Goal: Transaction & Acquisition: Purchase product/service

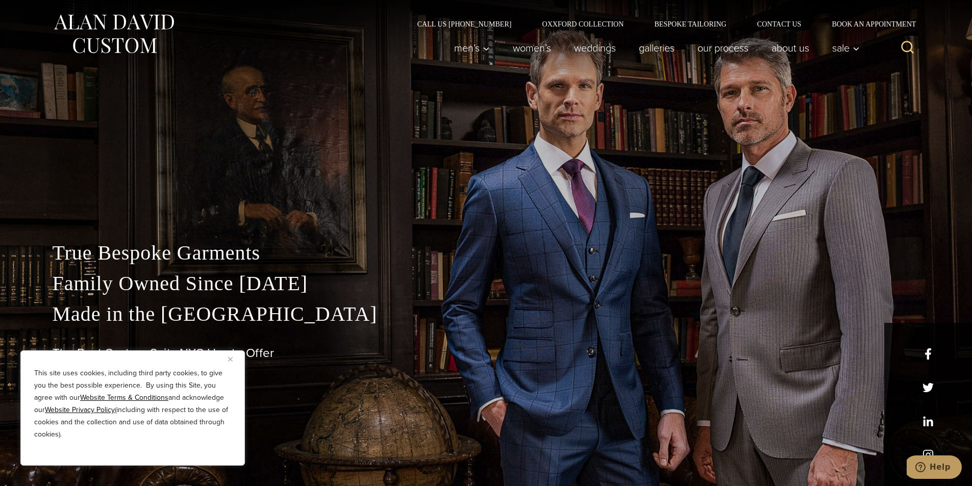
click at [231, 360] on img "Close" at bounding box center [230, 359] width 5 height 5
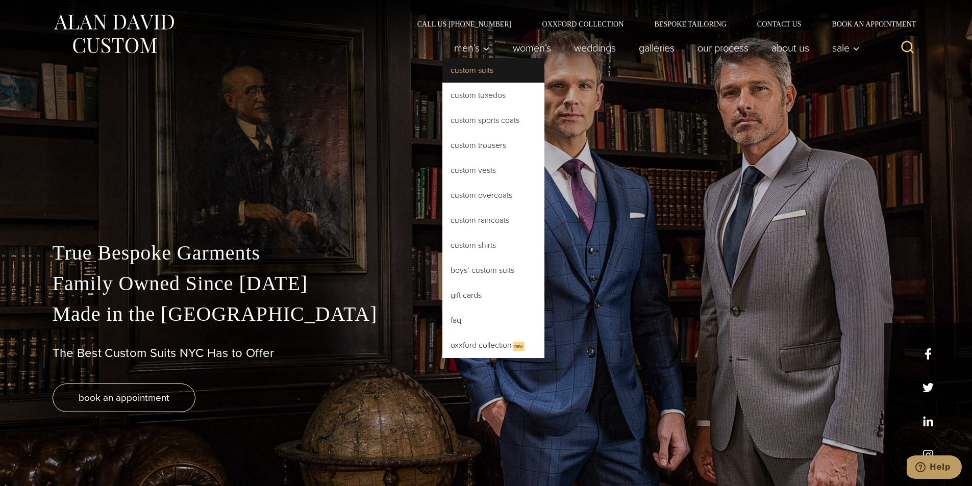
click at [476, 68] on link "Custom Suits" at bounding box center [493, 70] width 102 height 24
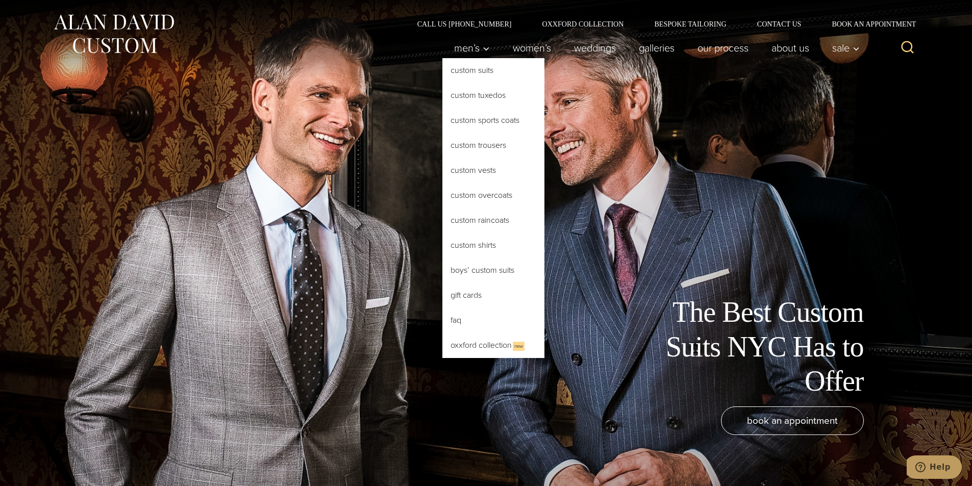
click at [478, 71] on link "Custom Suits" at bounding box center [493, 70] width 102 height 24
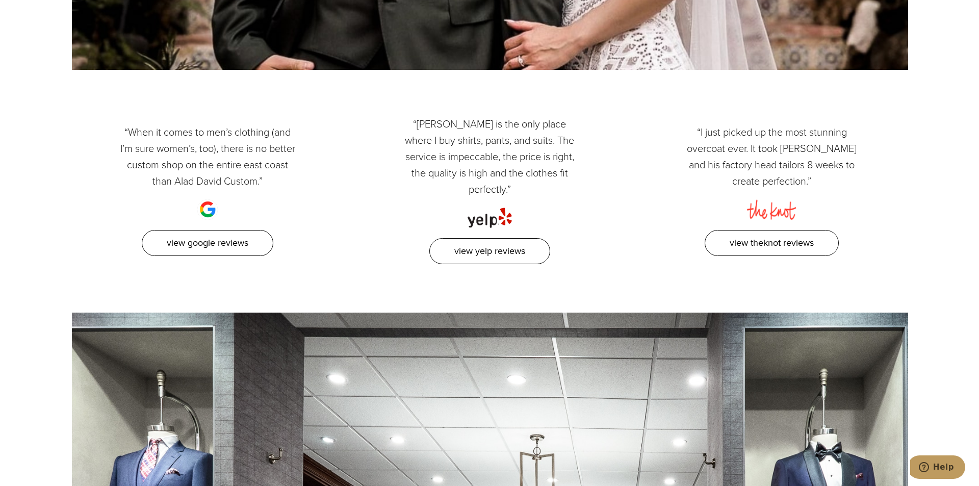
scroll to position [5761, 0]
